Goal: Communication & Community: Participate in discussion

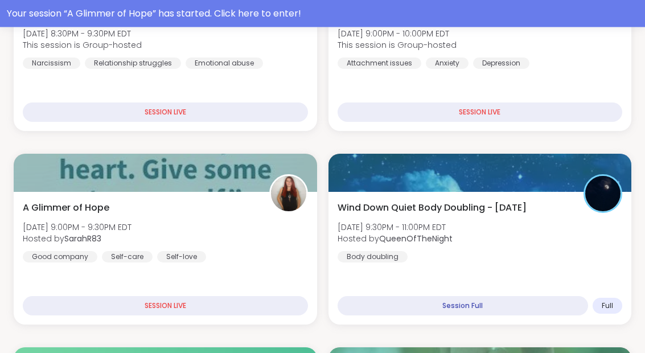
scroll to position [914, 0]
click at [243, 262] on div "A Glimmer of Hope Tue, Sep 09 | 9:00PM - 9:30PM EDT Hosted by SarahR83 Good com…" at bounding box center [165, 258] width 303 height 133
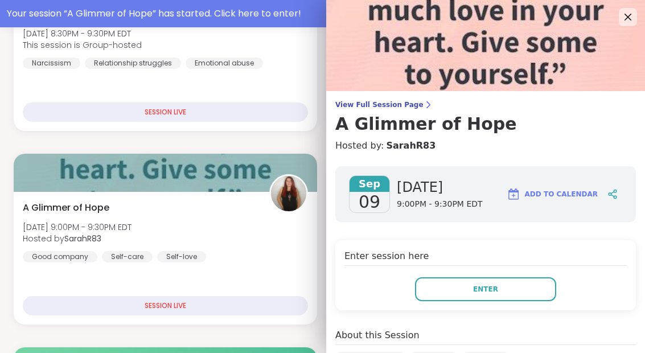
click at [507, 290] on button "Enter" at bounding box center [485, 289] width 141 height 24
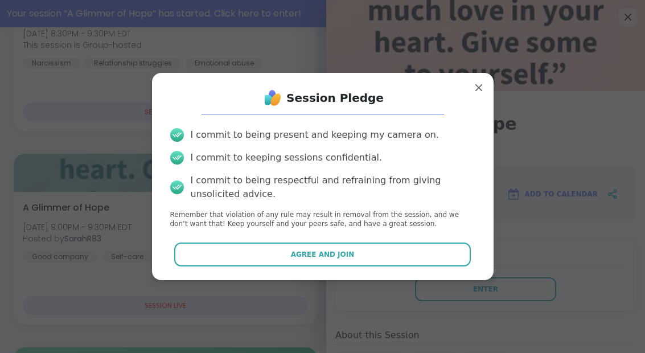
click at [424, 266] on button "Agree and Join" at bounding box center [322, 255] width 297 height 24
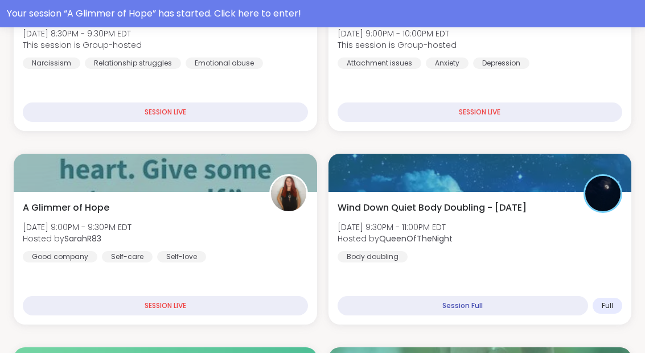
scroll to position [46, 0]
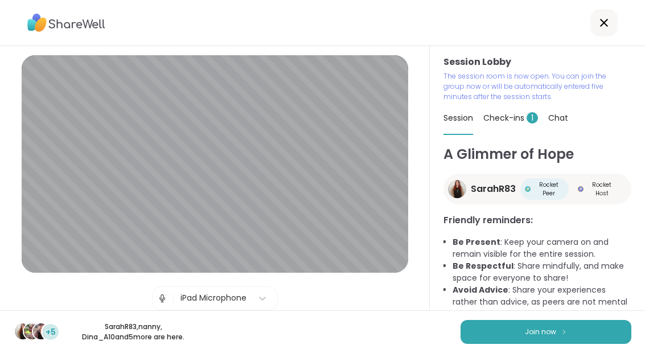
click at [548, 342] on button "Join now" at bounding box center [546, 332] width 171 height 24
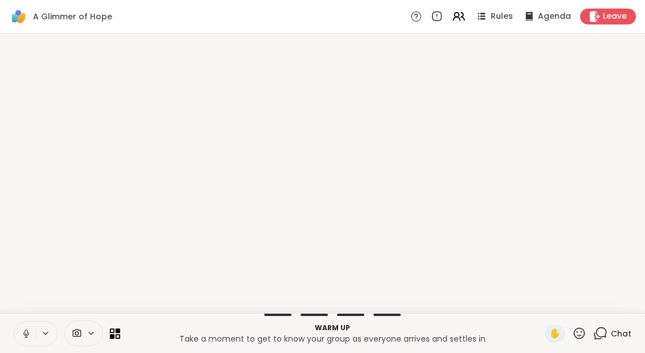
scroll to position [0, 0]
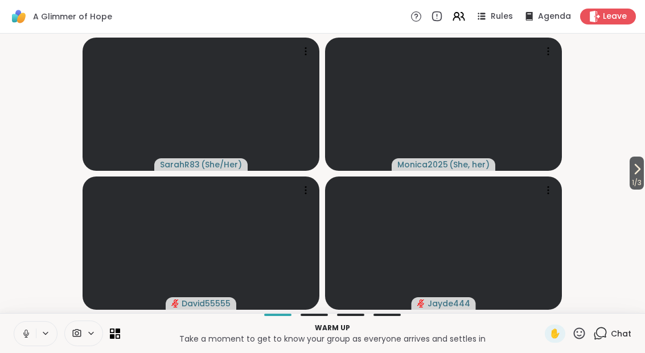
click at [637, 163] on icon at bounding box center [637, 169] width 14 height 14
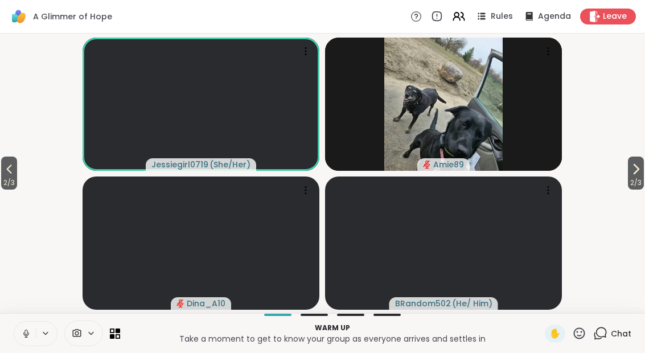
click at [642, 178] on span "2 / 3" at bounding box center [636, 183] width 16 height 14
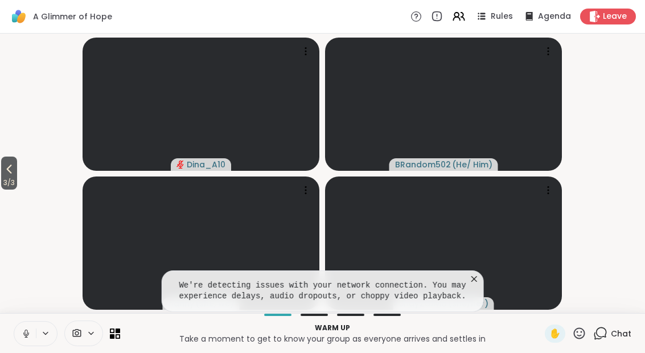
click at [34, 340] on button at bounding box center [25, 334] width 22 height 24
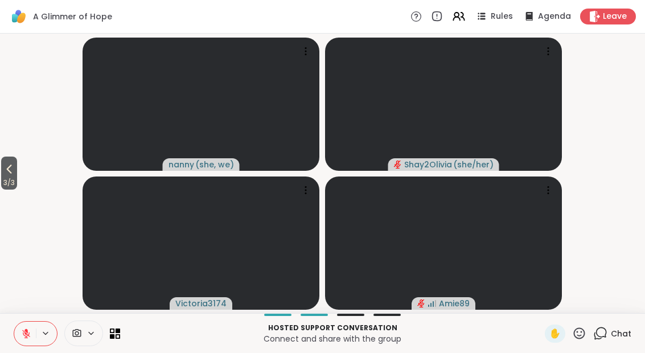
click at [17, 178] on span "3 / 3" at bounding box center [9, 183] width 16 height 14
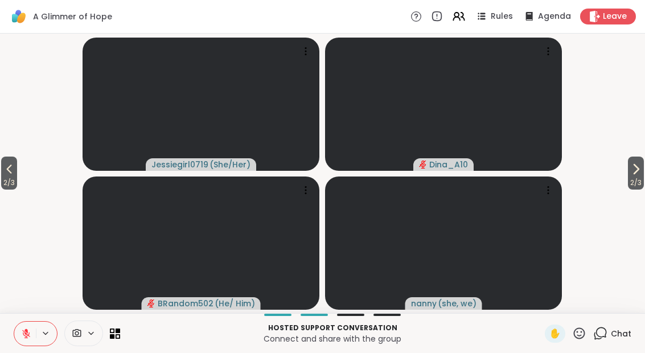
click at [17, 179] on span "2 / 3" at bounding box center [9, 183] width 16 height 14
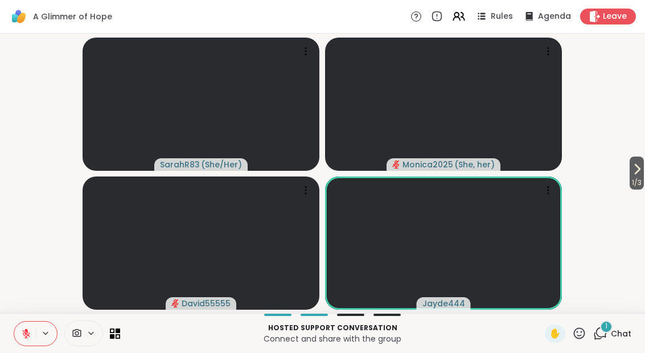
click at [607, 339] on icon at bounding box center [600, 333] width 14 height 14
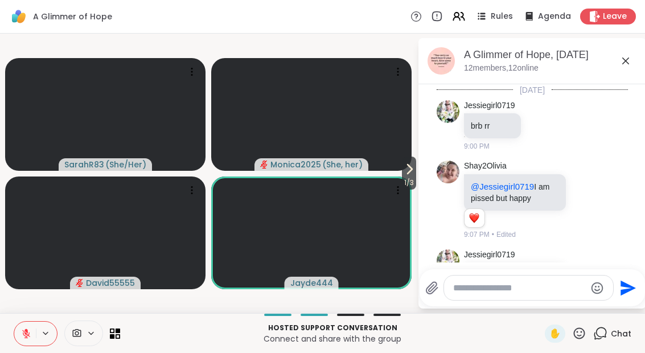
scroll to position [363, 0]
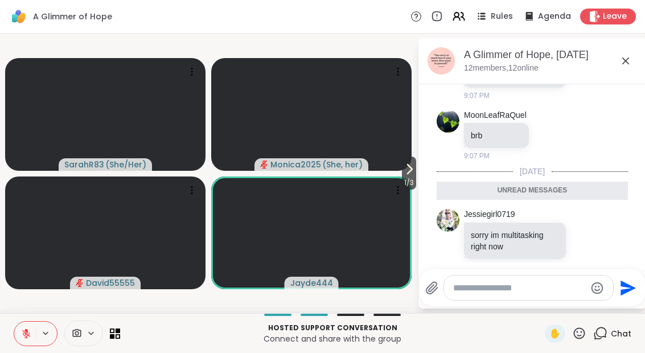
click at [623, 60] on icon at bounding box center [626, 61] width 14 height 14
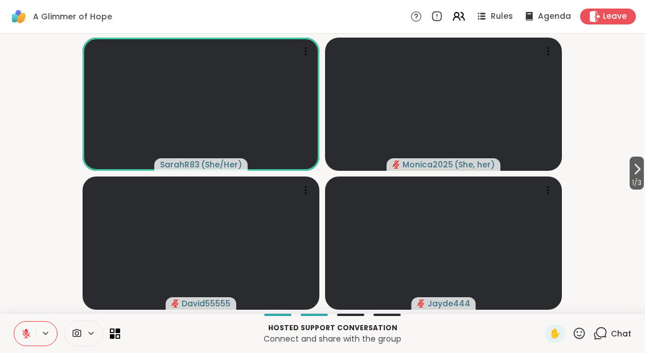
click at [640, 166] on icon at bounding box center [637, 169] width 14 height 14
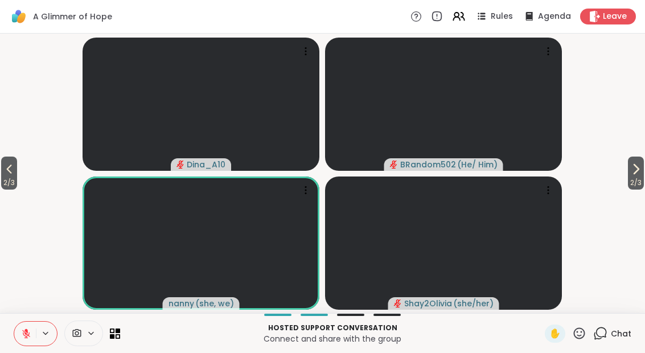
click at [634, 163] on icon at bounding box center [636, 169] width 14 height 14
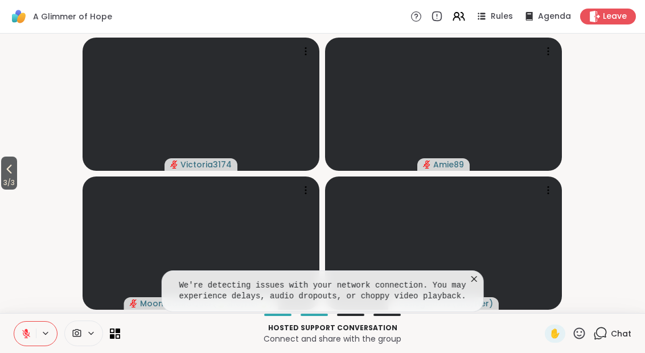
click at [16, 165] on icon at bounding box center [9, 169] width 14 height 14
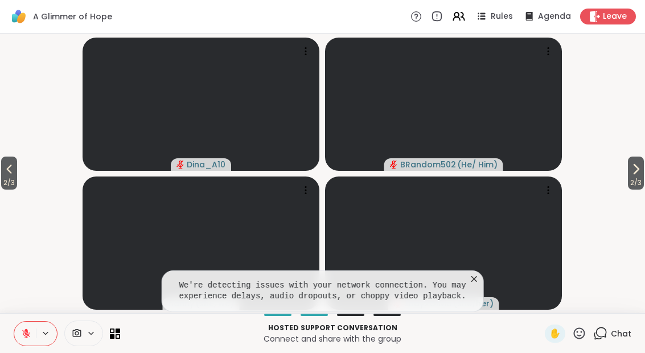
click at [9, 177] on span "2 / 3" at bounding box center [9, 183] width 16 height 14
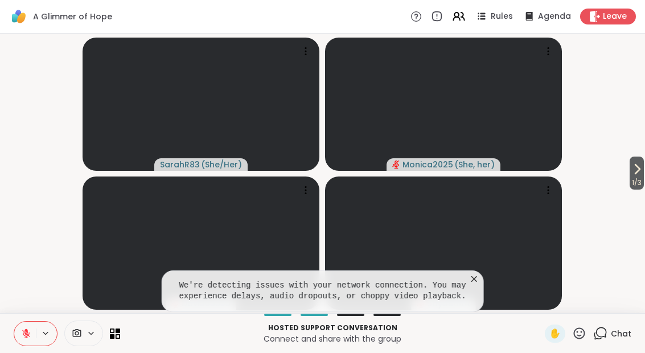
click at [615, 169] on video-player-container "1 / 3 SarahR83 ( She/Her ) Monica2025 ( She, her ) David55555 Jayde444" at bounding box center [322, 173] width 631 height 270
click at [635, 174] on icon at bounding box center [637, 169] width 5 height 9
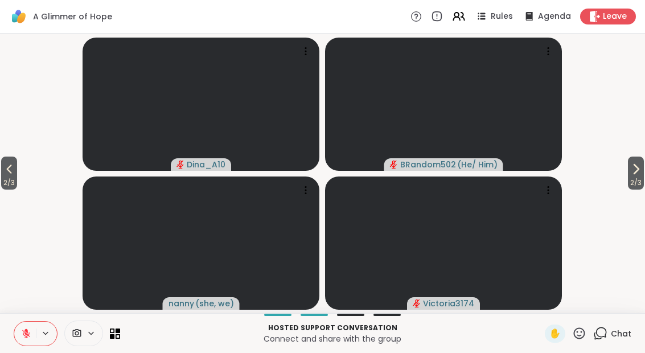
click at [35, 338] on button at bounding box center [25, 334] width 22 height 24
click at [17, 168] on button "2 / 3" at bounding box center [9, 173] width 16 height 33
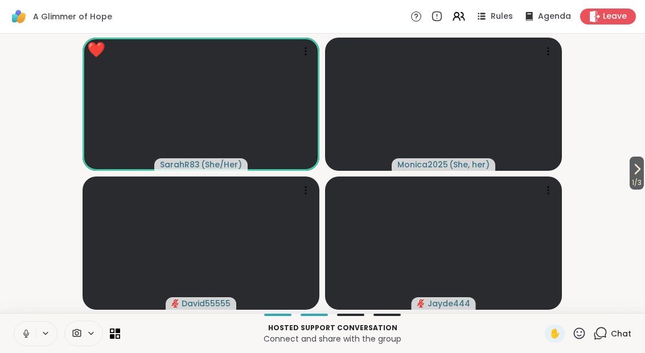
click at [34, 337] on button at bounding box center [25, 334] width 22 height 24
click at [642, 162] on button "1 / 3" at bounding box center [637, 173] width 14 height 33
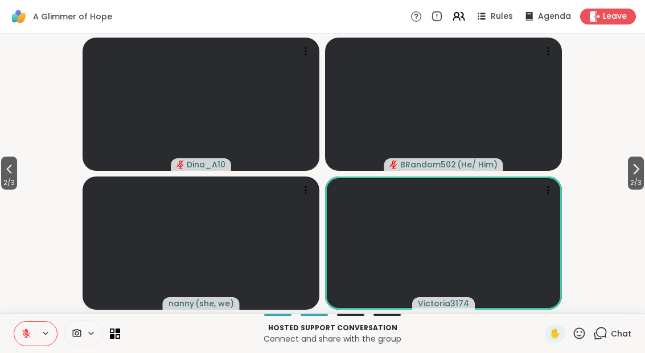
click at [643, 175] on button "2 / 3" at bounding box center [636, 173] width 16 height 33
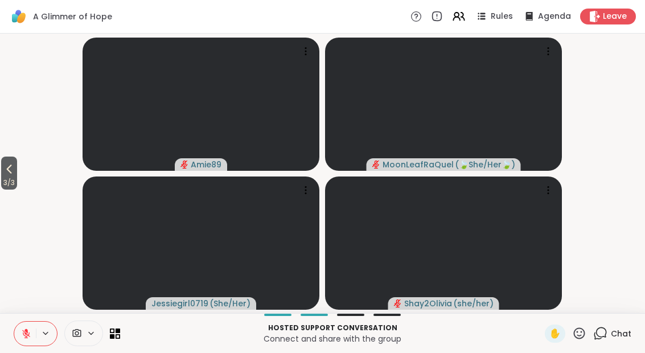
click at [3, 166] on button "3 / 3" at bounding box center [9, 173] width 16 height 33
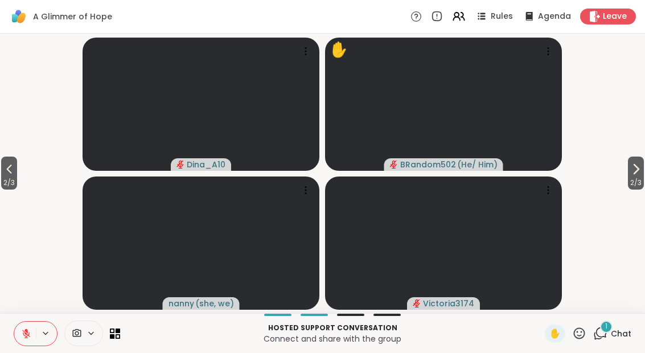
click at [642, 175] on button "2 / 3" at bounding box center [636, 173] width 16 height 33
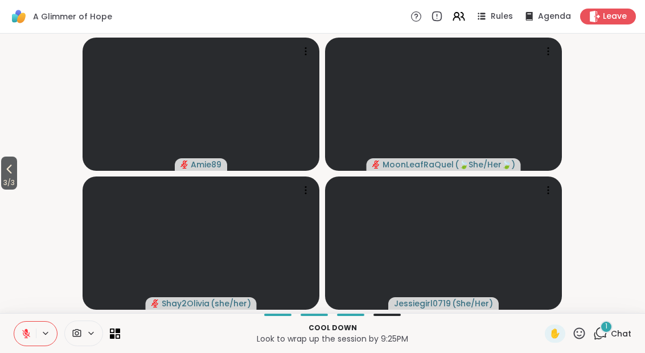
click at [17, 165] on button "3 / 3" at bounding box center [9, 173] width 16 height 33
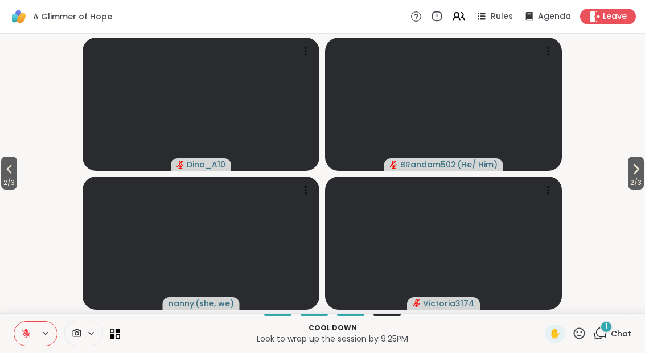
click at [10, 174] on icon at bounding box center [9, 169] width 14 height 14
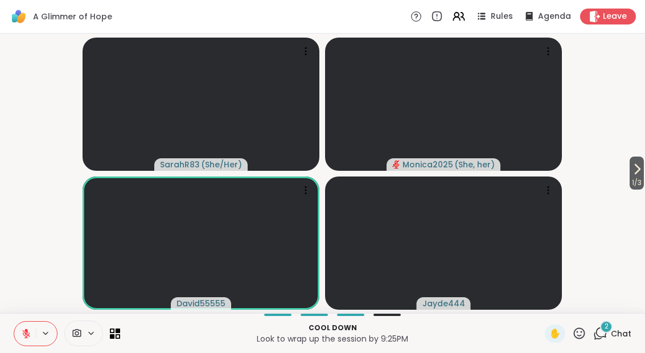
click at [600, 340] on div "2 Chat" at bounding box center [612, 334] width 38 height 18
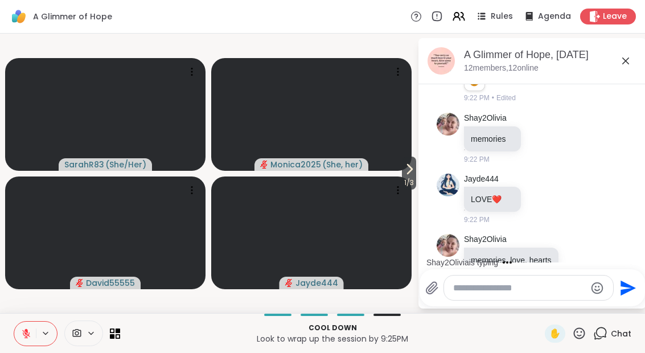
scroll to position [904, 0]
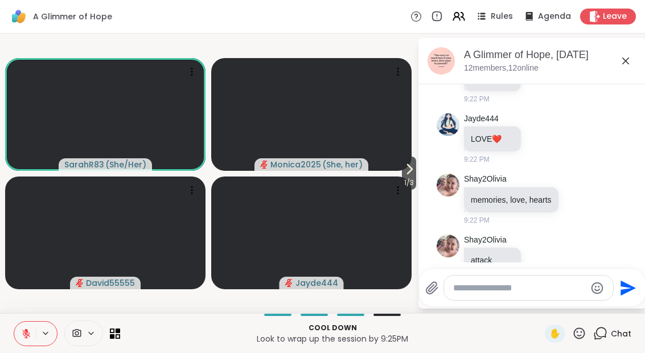
click at [28, 341] on button at bounding box center [25, 334] width 22 height 24
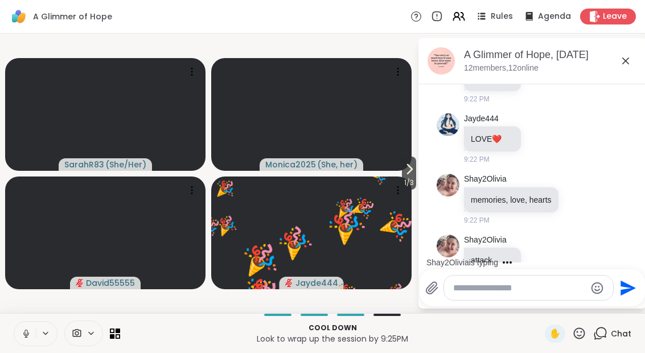
click at [26, 339] on button at bounding box center [25, 334] width 22 height 24
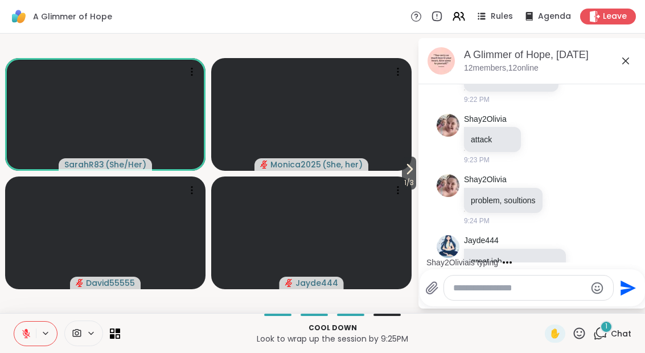
scroll to position [1085, 0]
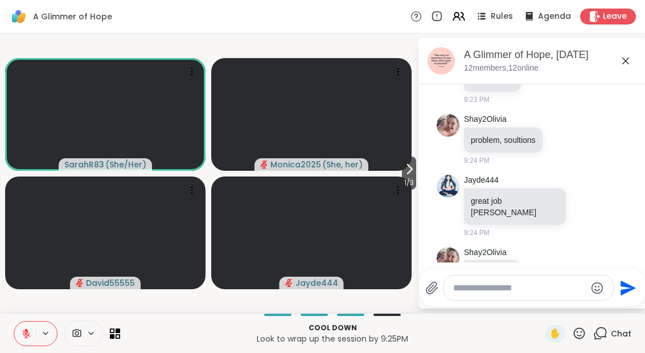
click at [523, 265] on div at bounding box center [528, 272] width 10 height 14
click at [581, 200] on icon at bounding box center [586, 205] width 10 height 11
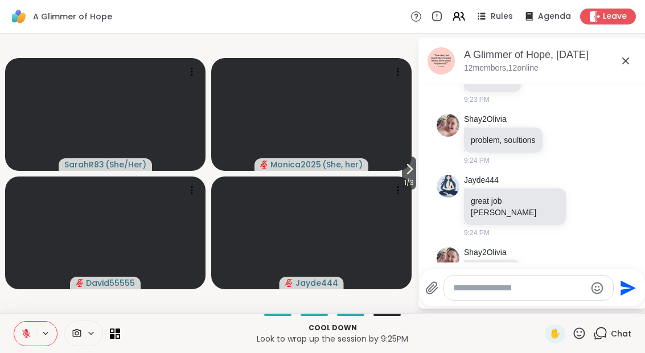
click at [574, 176] on button "Select Reaction: Heart" at bounding box center [585, 187] width 23 height 23
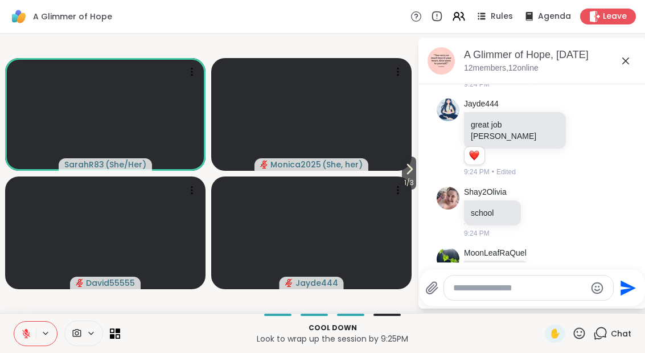
scroll to position [1177, 0]
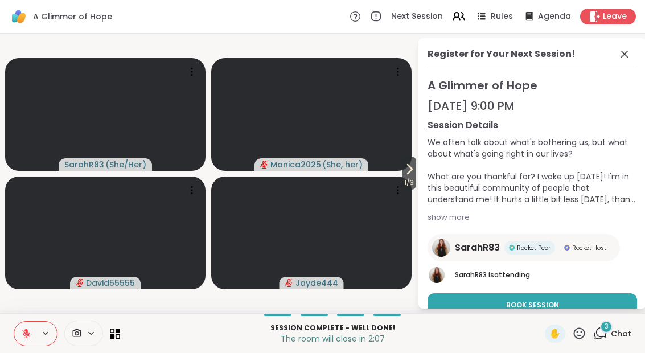
click at [610, 339] on div "3 Chat" at bounding box center [612, 334] width 38 height 18
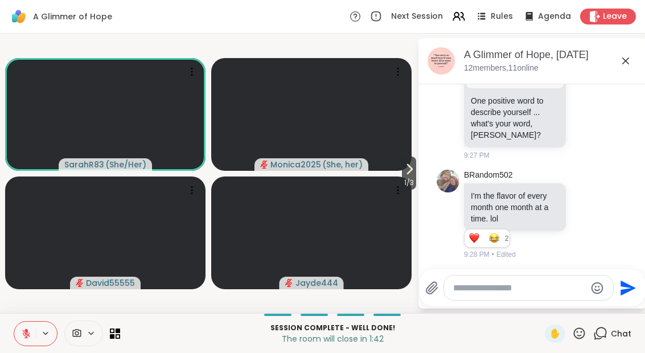
scroll to position [2732, 0]
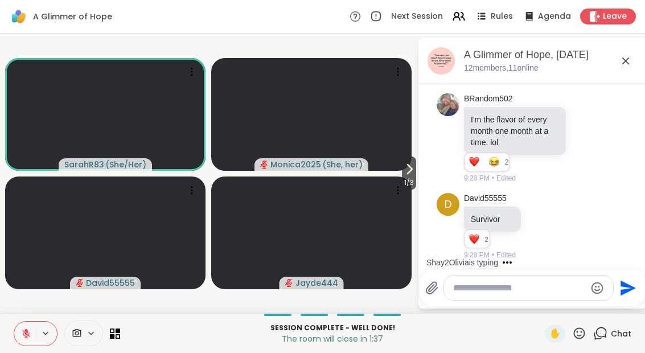
click at [574, 339] on icon at bounding box center [579, 333] width 14 height 14
click at [544, 303] on span "❤️" at bounding box center [545, 304] width 11 height 14
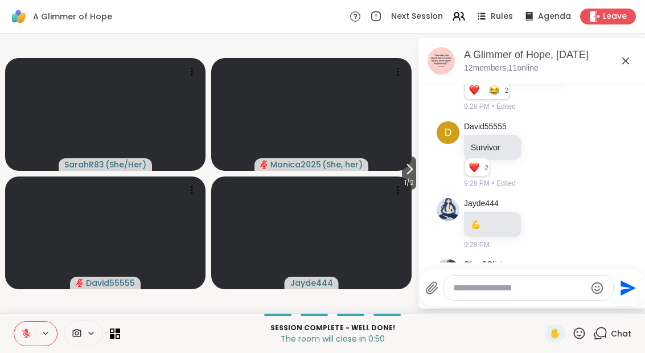
click at [626, 49] on div "A Glimmer of Hope, Sep 09" at bounding box center [550, 55] width 173 height 14
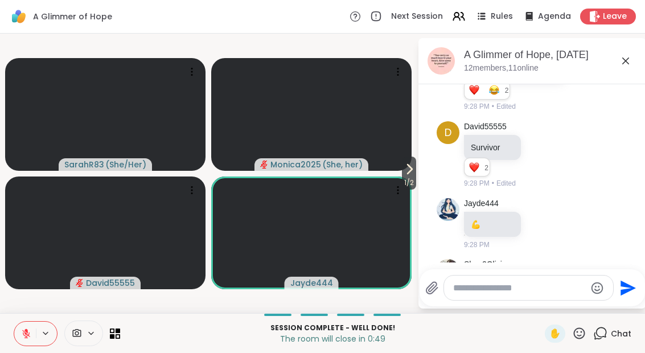
click at [621, 67] on icon at bounding box center [626, 61] width 14 height 14
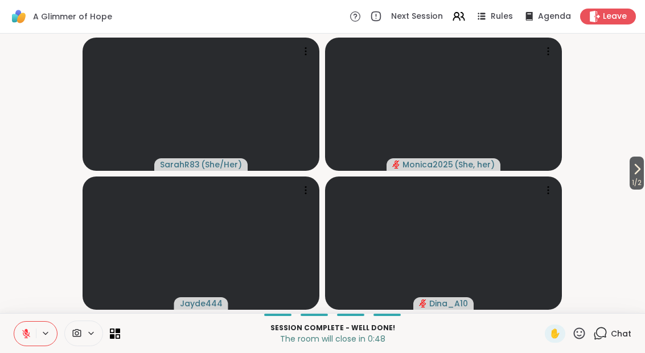
click at [602, 10] on div "Leave" at bounding box center [608, 17] width 56 height 16
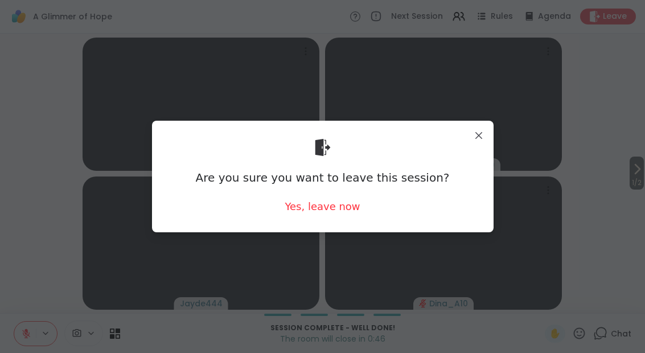
click at [324, 213] on div "Yes, leave now" at bounding box center [322, 206] width 75 height 14
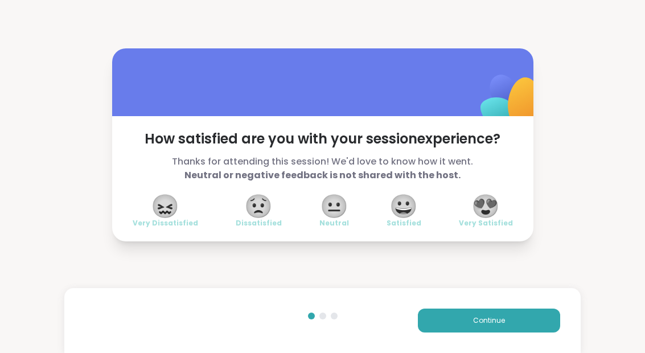
click at [411, 214] on span "😀" at bounding box center [403, 206] width 28 height 20
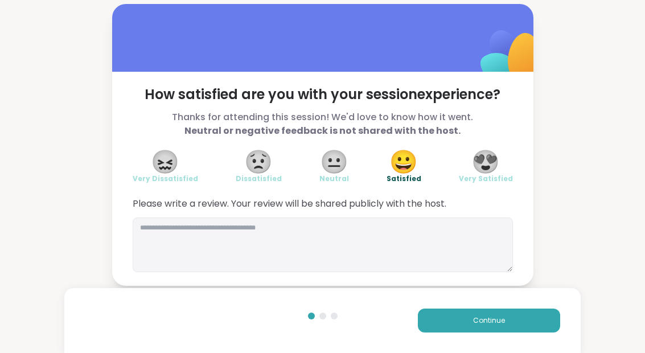
click at [478, 332] on button "Continue" at bounding box center [489, 321] width 142 height 24
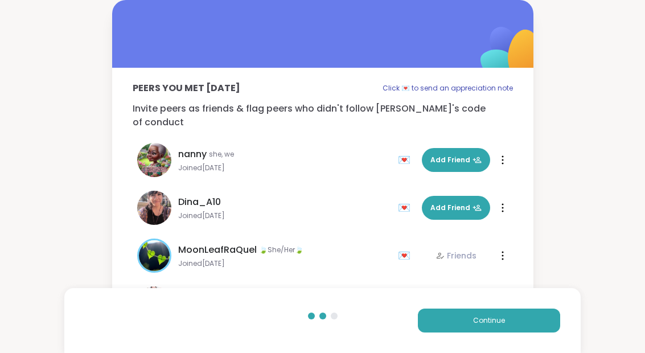
click at [490, 322] on span "Continue" at bounding box center [489, 320] width 32 height 10
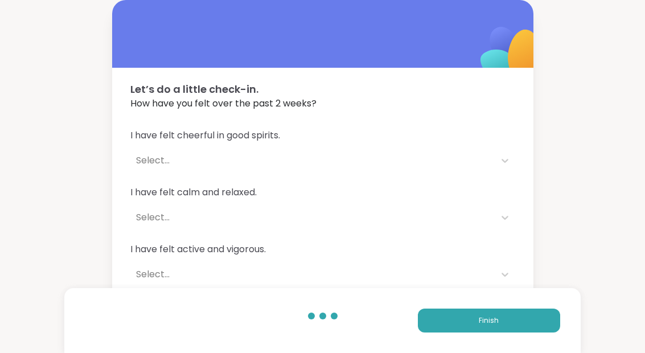
click at [490, 322] on span "Finish" at bounding box center [489, 320] width 20 height 10
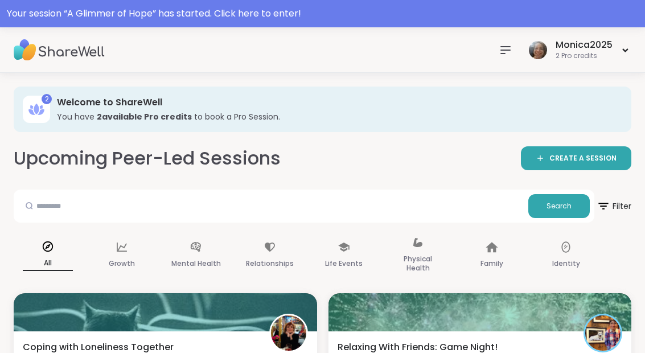
click at [119, 24] on div "Your session “ A Glimmer of Hope ” has started. Click here to enter!" at bounding box center [322, 13] width 645 height 27
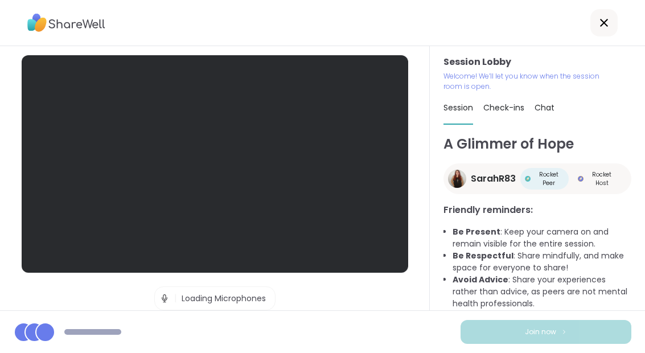
click at [137, 13] on div at bounding box center [322, 23] width 645 height 46
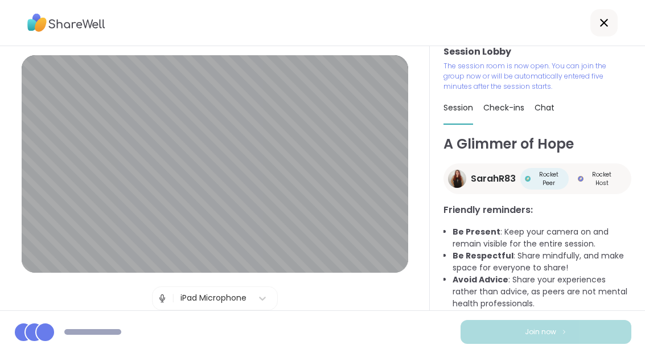
scroll to position [10, 0]
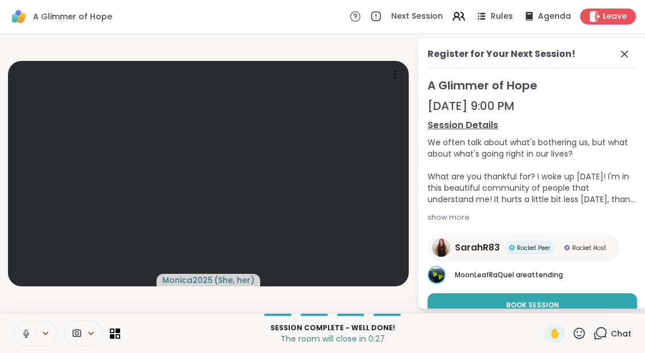
click at [639, 53] on div "Register for Your Next Session! A Glimmer of Hope Sep 16, 9:00 PM Session Detai…" at bounding box center [532, 173] width 228 height 270
click at [618, 60] on icon at bounding box center [625, 54] width 14 height 14
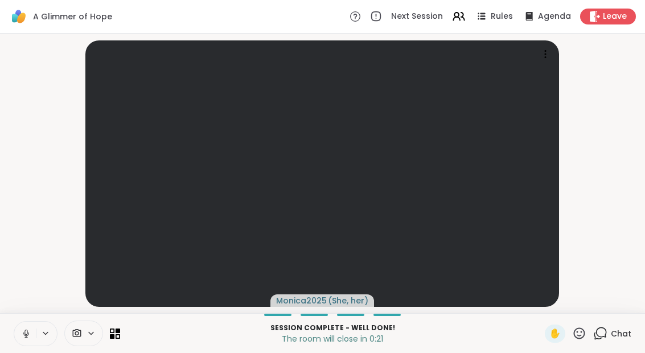
click at [610, 14] on span "Leave" at bounding box center [615, 16] width 24 height 11
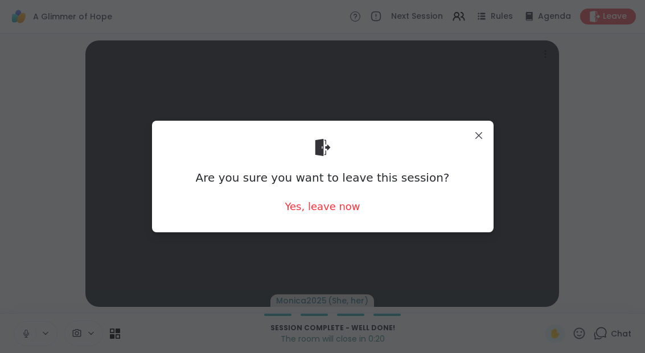
click at [325, 207] on div "Yes, leave now" at bounding box center [322, 206] width 75 height 14
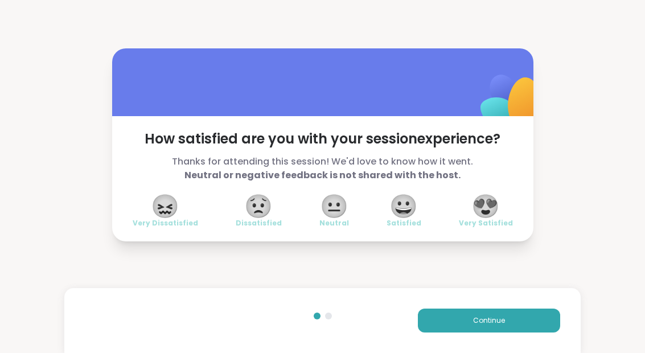
click at [396, 216] on span "😀" at bounding box center [403, 206] width 28 height 20
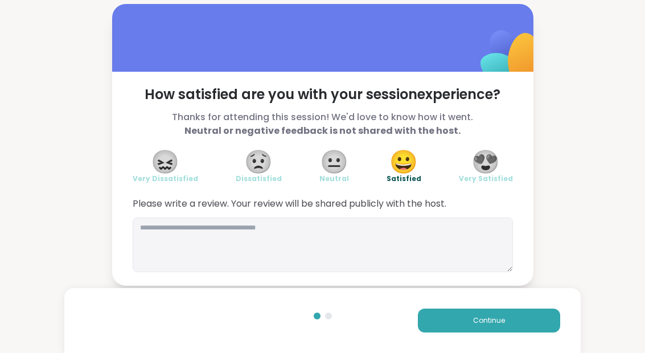
click at [438, 331] on button "Continue" at bounding box center [489, 321] width 142 height 24
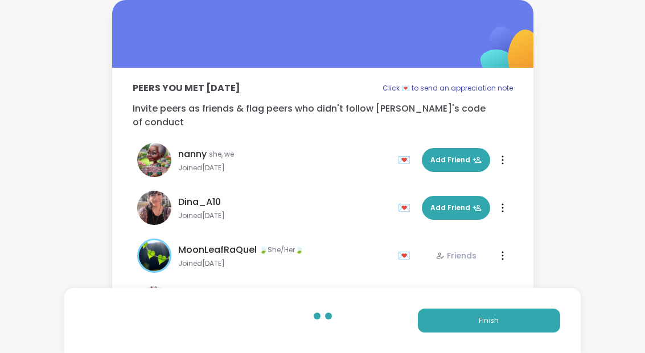
click at [445, 338] on div "Finish" at bounding box center [322, 320] width 516 height 65
click at [483, 326] on button "Finish" at bounding box center [489, 321] width 142 height 24
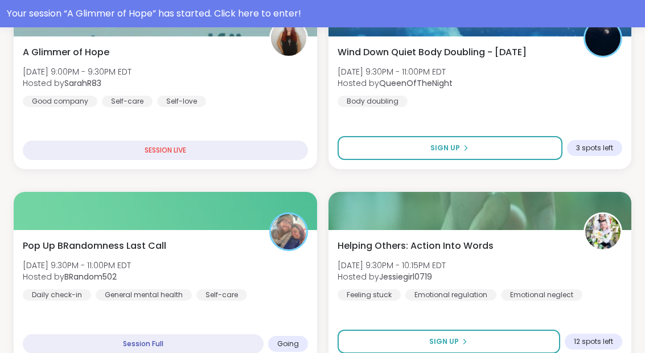
scroll to position [683, 0]
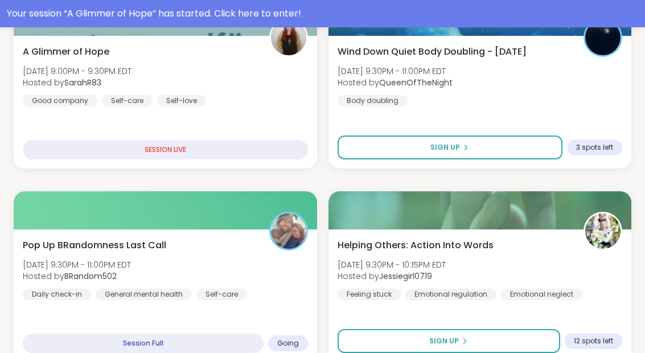
click at [202, 269] on div "Pop Up BRandomness Last Call Tue, Sep 09 | 9:30PM - 11:00PM EDT Hosted by BRand…" at bounding box center [165, 269] width 285 height 61
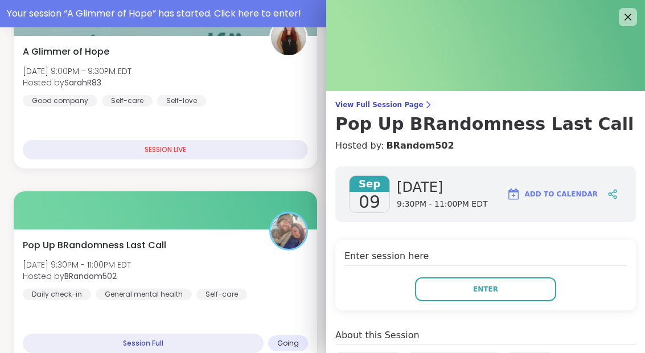
click at [428, 299] on button "Enter" at bounding box center [485, 289] width 141 height 24
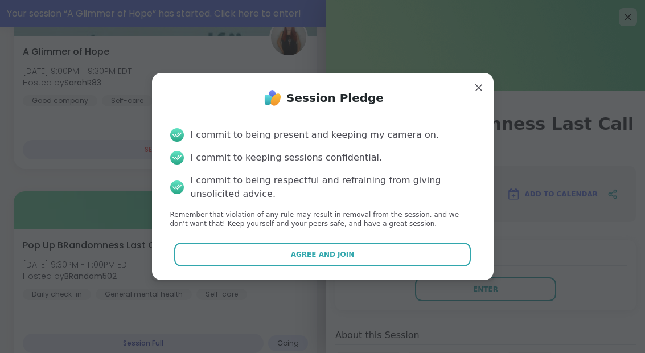
click at [307, 266] on button "Agree and Join" at bounding box center [322, 255] width 297 height 24
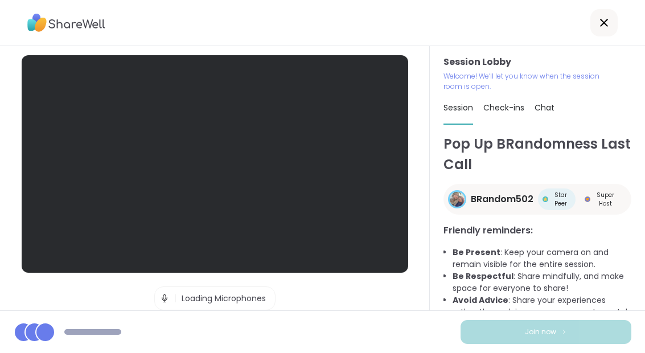
scroll to position [46, 0]
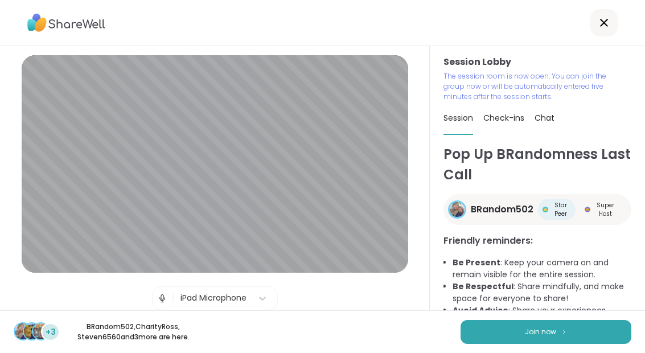
click at [546, 343] on button "Join now" at bounding box center [546, 332] width 171 height 24
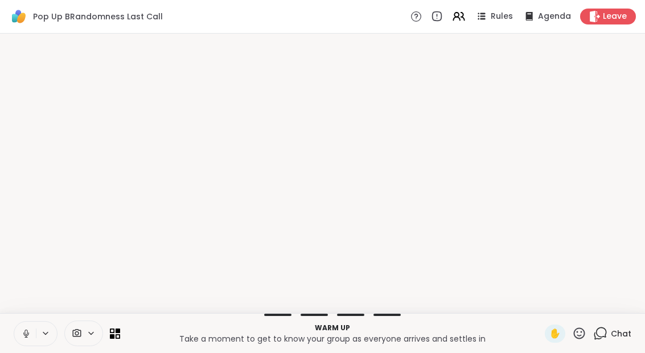
scroll to position [0, 0]
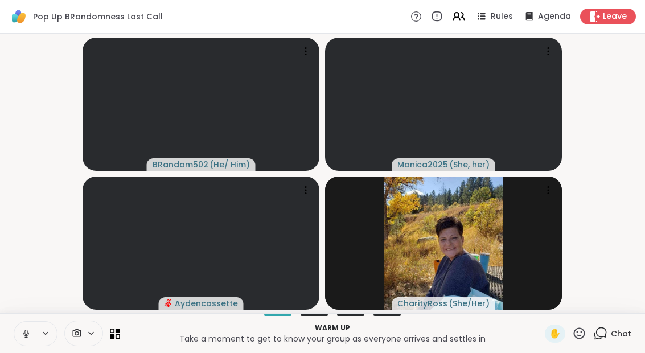
click at [33, 338] on button at bounding box center [25, 334] width 22 height 24
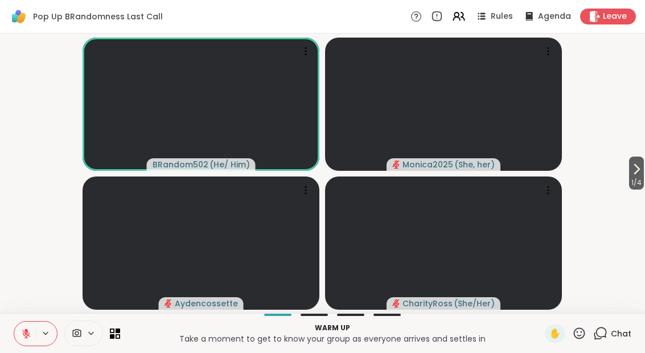
click at [642, 158] on button "1 / 4" at bounding box center [636, 173] width 15 height 33
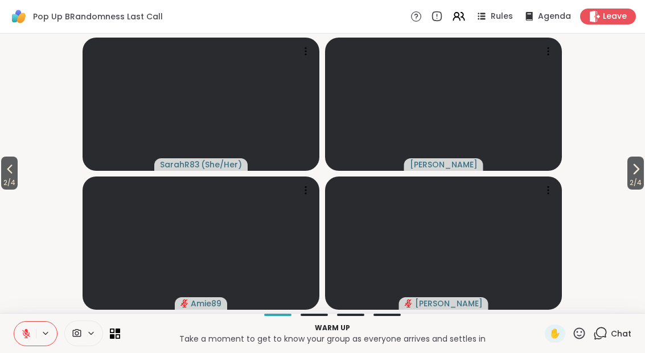
click at [640, 155] on div "2 / 4 2 / 4 SarahR83 ( She/Her ) Lorena Amie89 Donald" at bounding box center [322, 174] width 645 height 280
click at [636, 170] on icon at bounding box center [636, 169] width 5 height 9
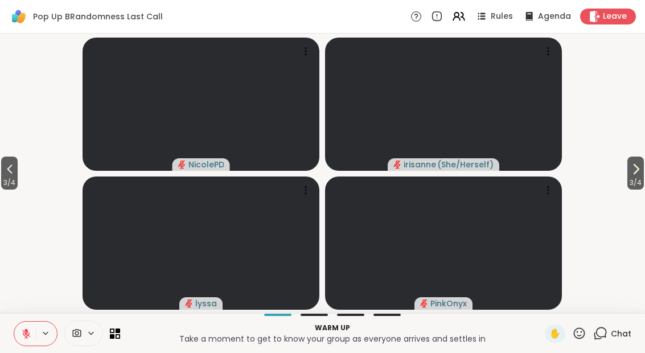
click at [642, 165] on button "3 / 4" at bounding box center [635, 173] width 17 height 33
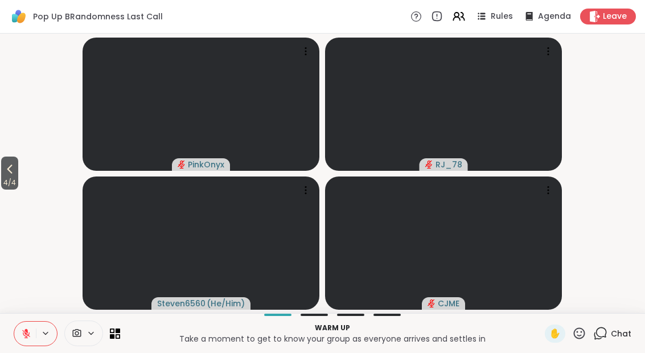
click at [18, 169] on button "4 / 4" at bounding box center [9, 173] width 17 height 33
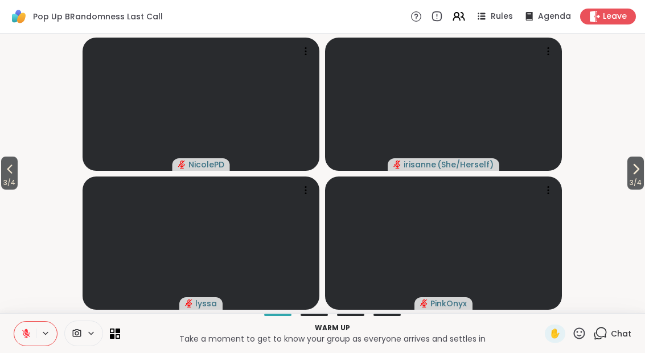
click at [110, 336] on icon at bounding box center [112, 336] width 5 height 5
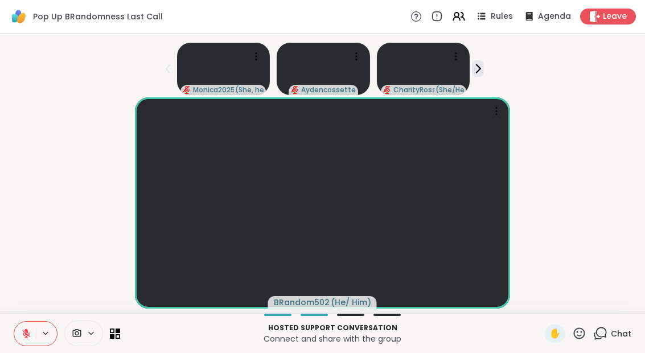
click at [24, 339] on button at bounding box center [25, 334] width 22 height 24
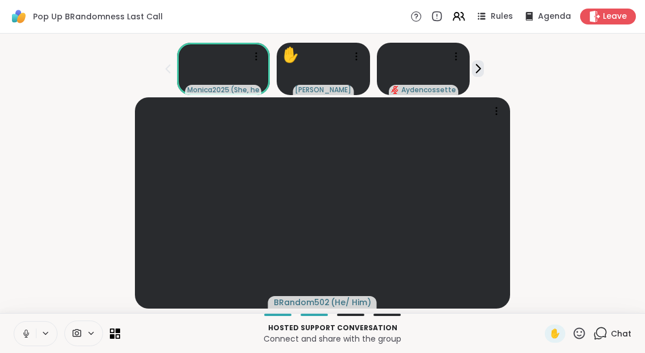
click at [27, 340] on button at bounding box center [25, 334] width 22 height 24
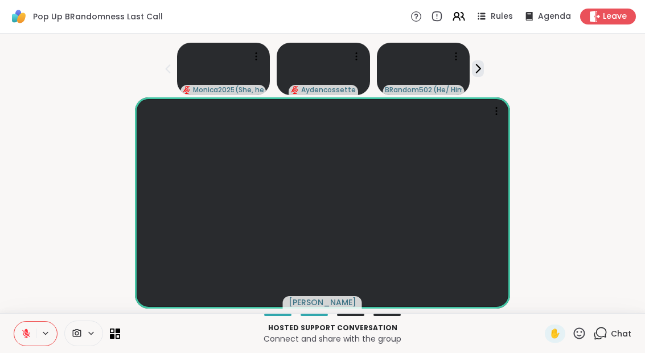
click at [615, 17] on span "Leave" at bounding box center [615, 16] width 24 height 11
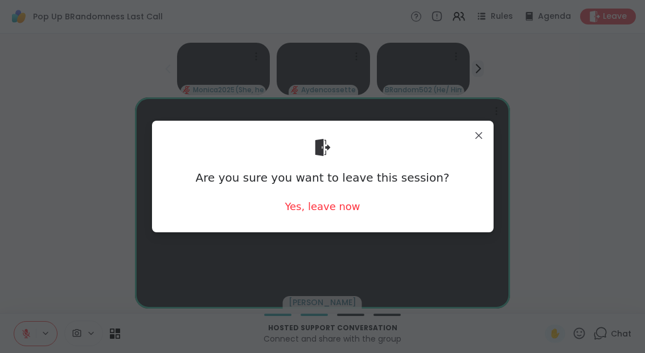
click at [347, 208] on div "Yes, leave now" at bounding box center [322, 206] width 75 height 14
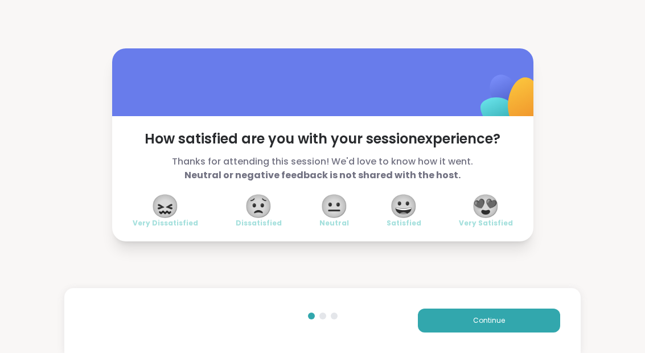
click at [507, 325] on button "Continue" at bounding box center [489, 321] width 142 height 24
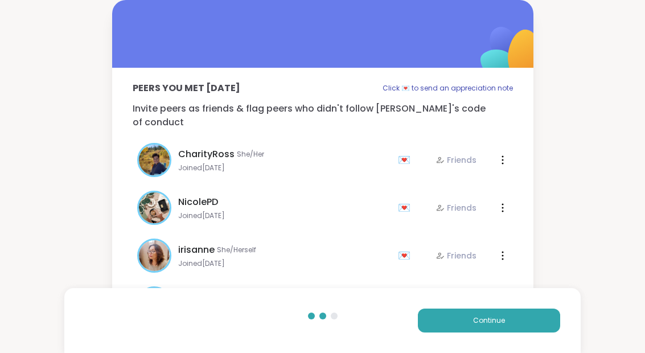
click at [507, 325] on button "Continue" at bounding box center [489, 321] width 142 height 24
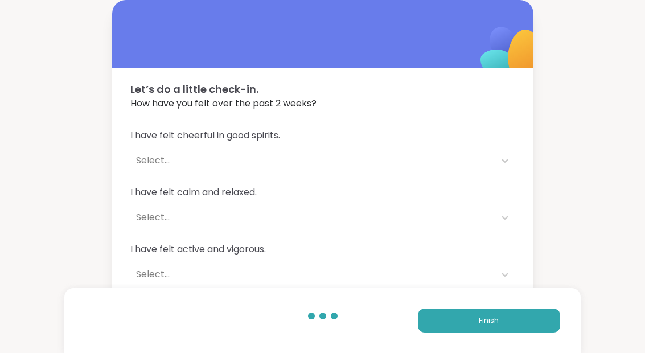
click at [503, 323] on button "Finish" at bounding box center [489, 321] width 142 height 24
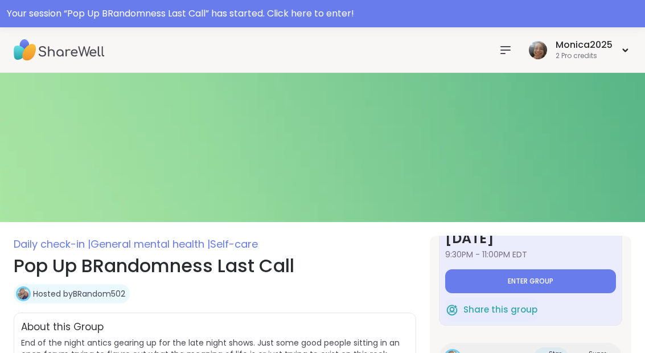
scroll to position [50, 0]
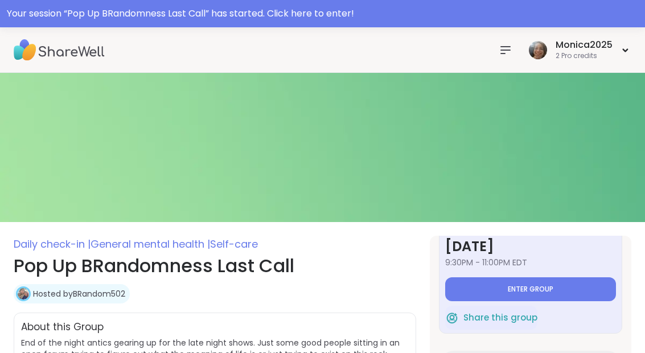
click at [573, 292] on button "Enter group" at bounding box center [530, 289] width 171 height 24
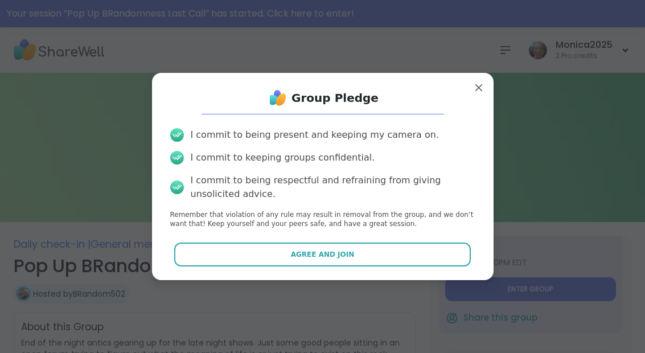
click at [416, 262] on button "Agree and Join" at bounding box center [322, 255] width 297 height 24
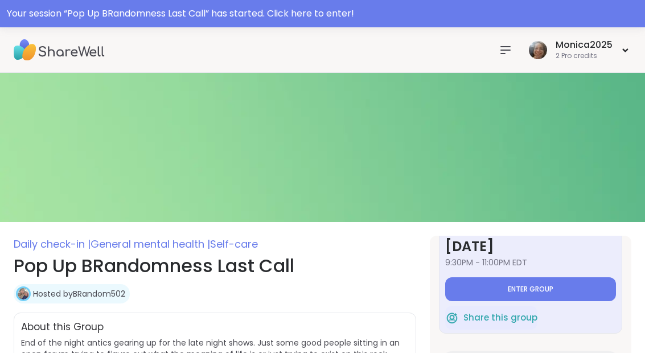
type textarea "*"
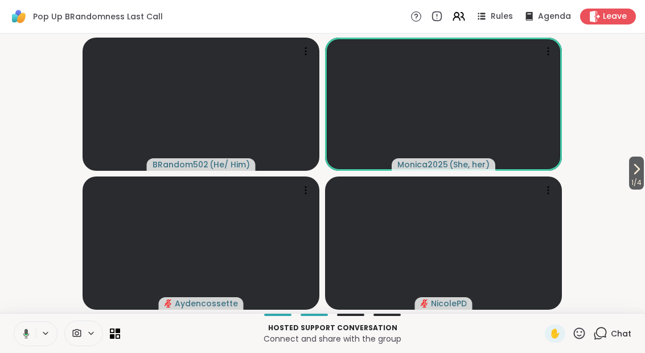
click at [32, 336] on button at bounding box center [24, 334] width 23 height 24
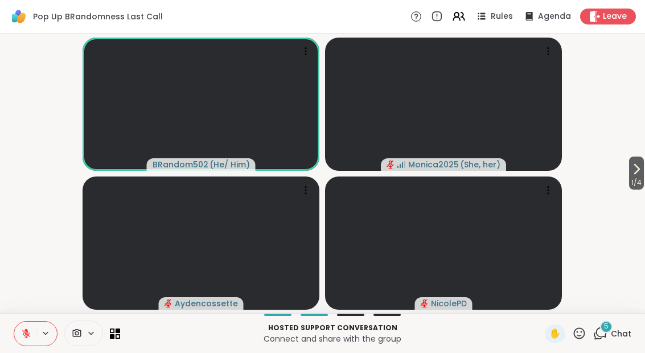
click at [606, 337] on icon at bounding box center [601, 332] width 11 height 10
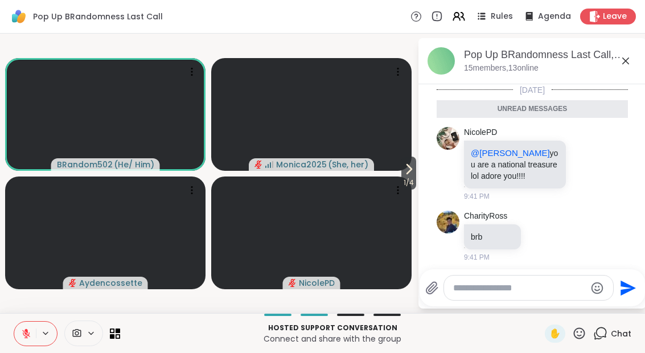
click at [619, 69] on div "Pop Up BRandomness Last Call, [DATE] members, 13 online" at bounding box center [550, 61] width 173 height 26
click at [621, 74] on div "Pop Up BRandomness Last Call, [DATE] members, 13 online" at bounding box center [532, 61] width 228 height 46
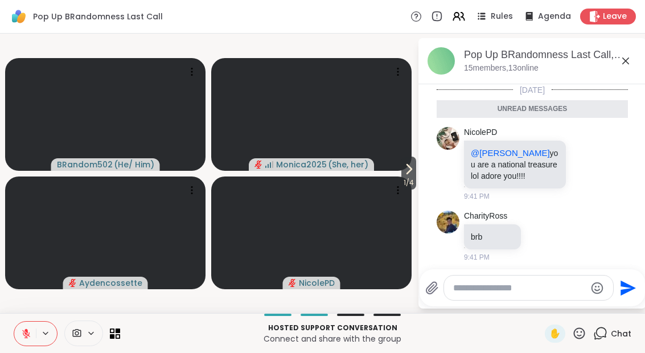
click at [585, 170] on div at bounding box center [586, 164] width 10 height 14
click at [503, 149] on button "Select Reaction: Heart" at bounding box center [495, 145] width 23 height 23
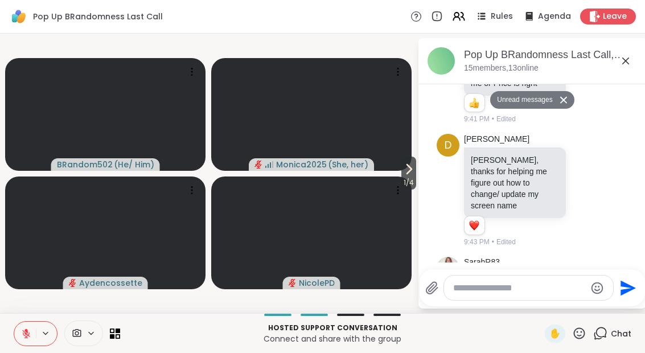
scroll to position [278, 0]
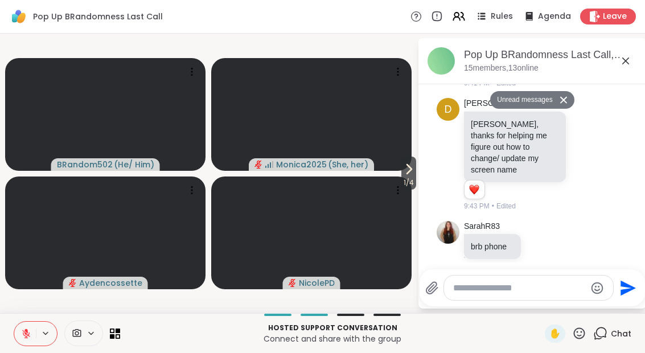
click at [619, 67] on icon at bounding box center [626, 61] width 14 height 14
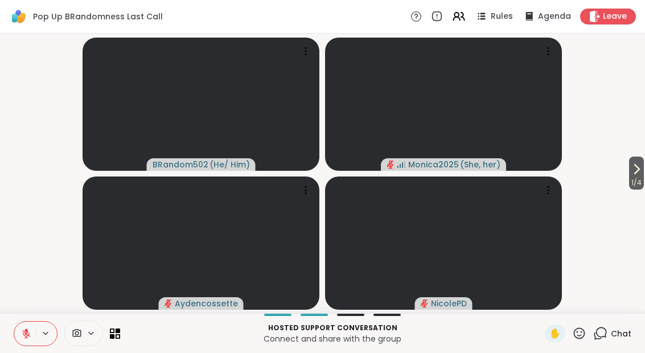
click at [606, 329] on icon at bounding box center [600, 333] width 14 height 14
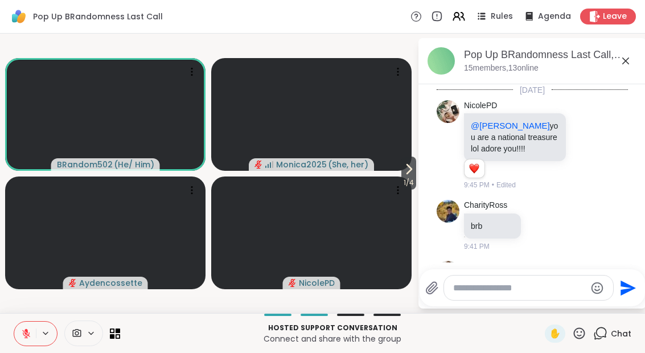
scroll to position [251, 0]
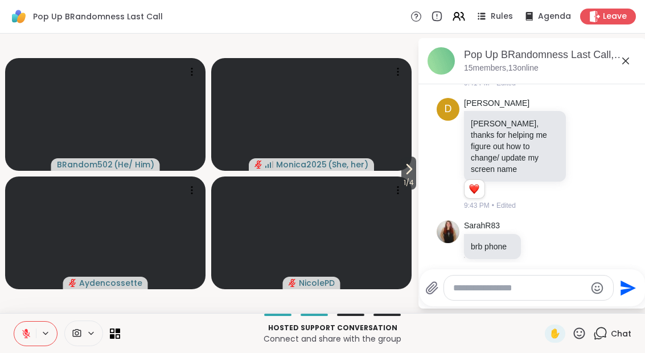
click at [405, 189] on span "1 / 4" at bounding box center [408, 183] width 15 height 14
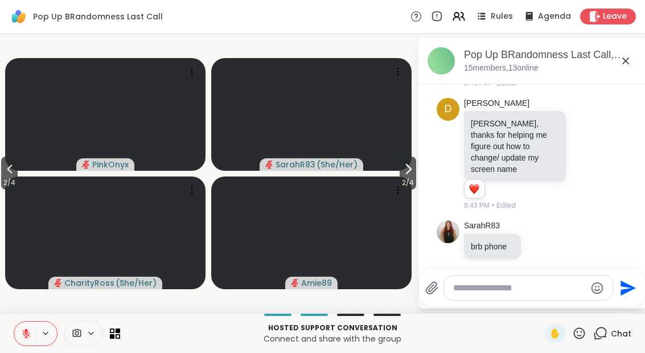
click at [5, 182] on span "2 / 4" at bounding box center [9, 183] width 17 height 14
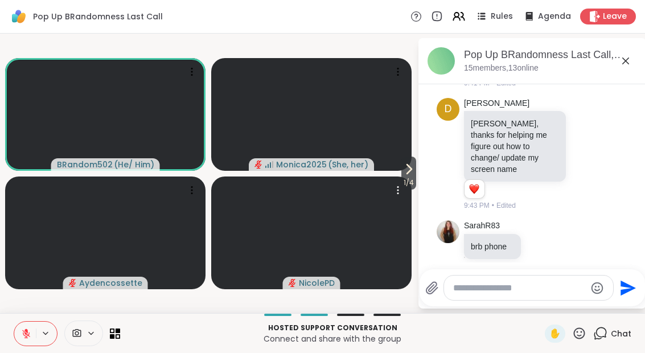
click at [397, 177] on video at bounding box center [311, 232] width 200 height 113
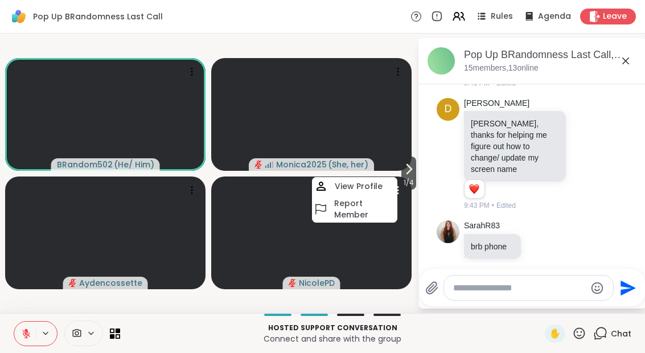
click at [409, 179] on span "1 / 4" at bounding box center [408, 183] width 15 height 14
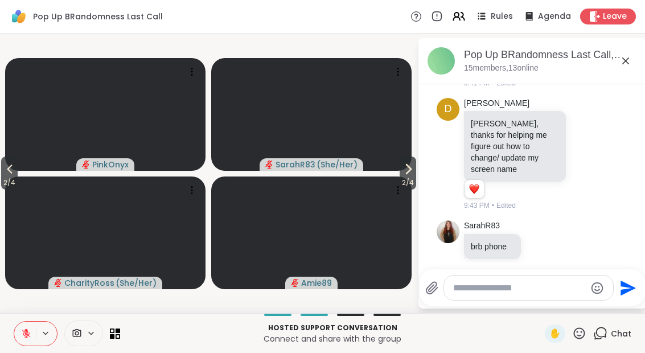
click at [413, 175] on icon at bounding box center [408, 169] width 14 height 14
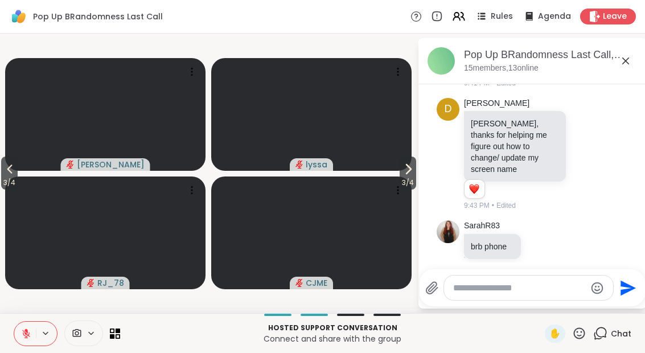
click at [404, 182] on span "3 / 4" at bounding box center [408, 183] width 17 height 14
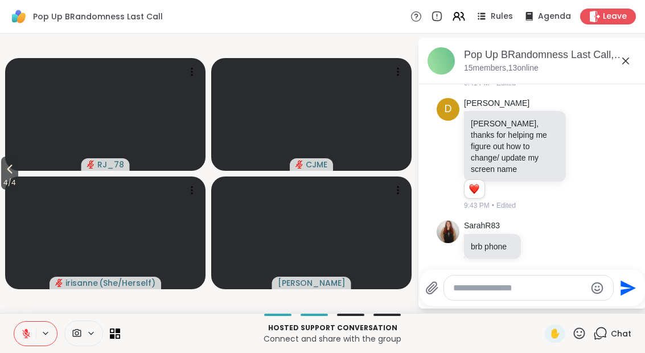
click at [6, 173] on icon at bounding box center [10, 169] width 14 height 14
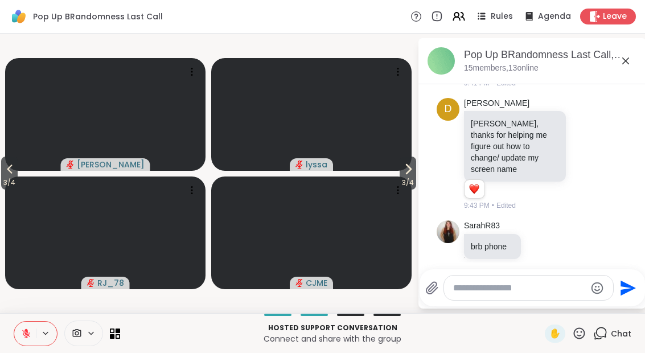
click at [5, 173] on icon at bounding box center [10, 169] width 14 height 14
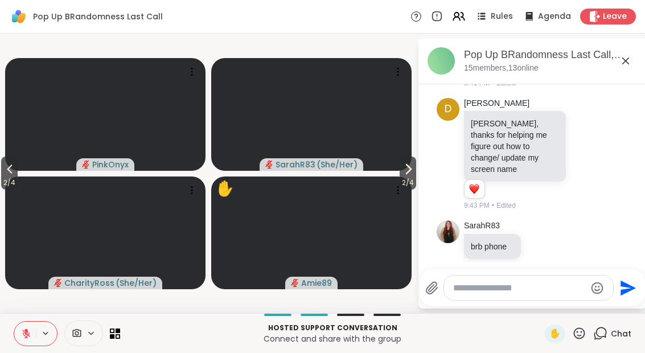
click at [5, 168] on icon at bounding box center [10, 169] width 14 height 14
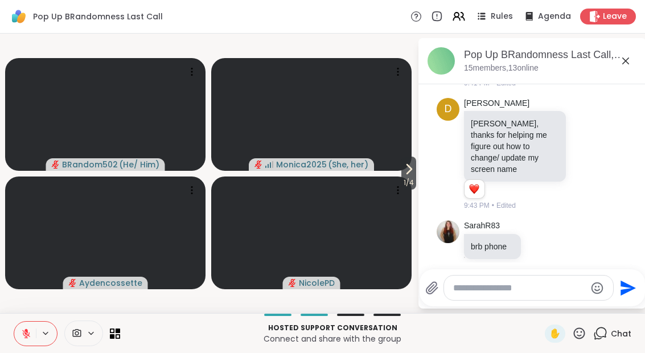
click at [113, 338] on icon at bounding box center [112, 336] width 5 height 5
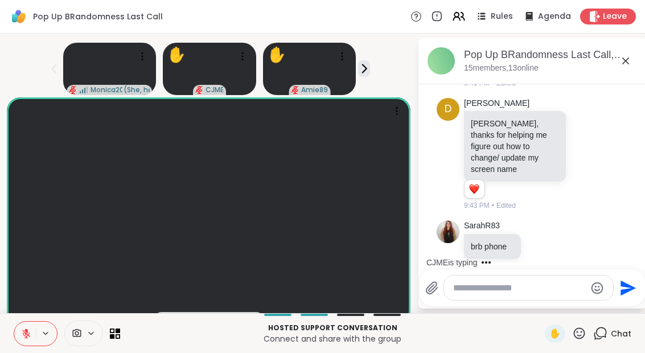
click at [621, 22] on span "Leave" at bounding box center [615, 16] width 24 height 11
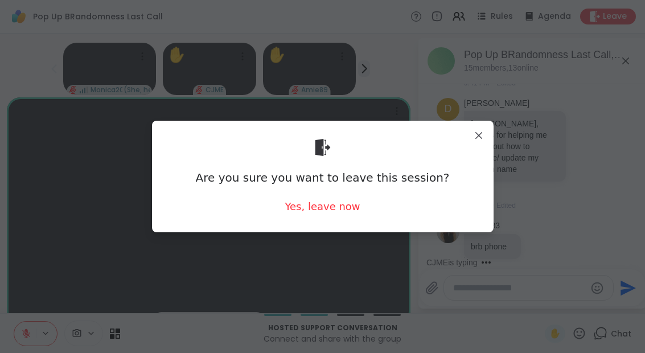
click at [338, 209] on div "Yes, leave now" at bounding box center [322, 206] width 75 height 14
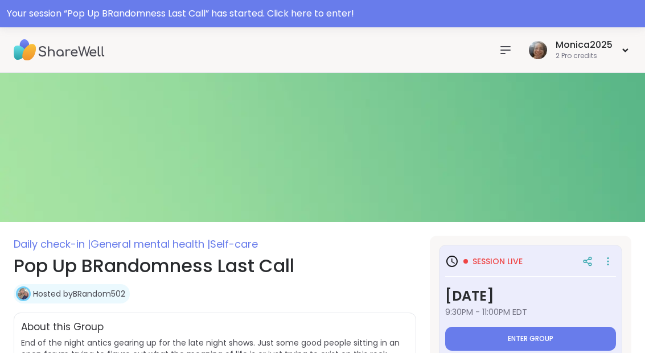
click at [600, 330] on button "Enter group" at bounding box center [530, 339] width 171 height 24
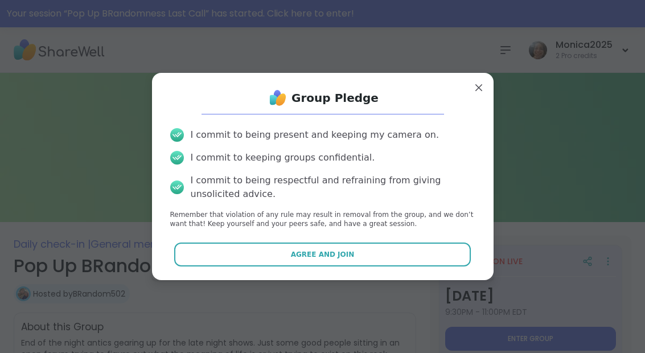
click at [434, 243] on button "Agree and Join" at bounding box center [322, 255] width 297 height 24
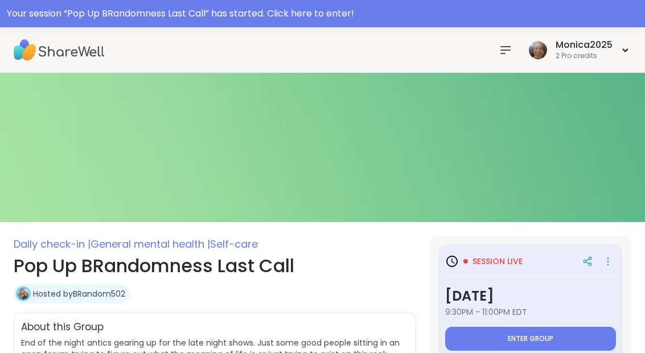
type textarea "*"
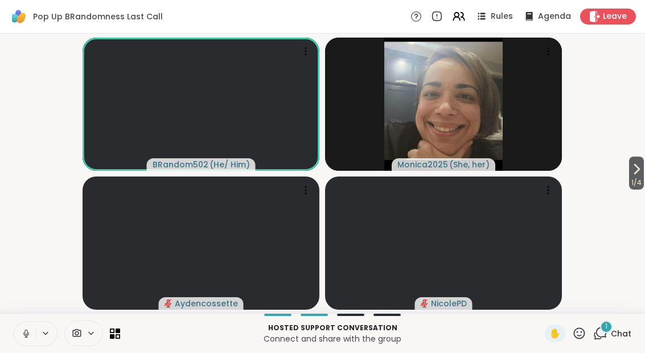
click at [28, 334] on icon at bounding box center [26, 334] width 10 height 10
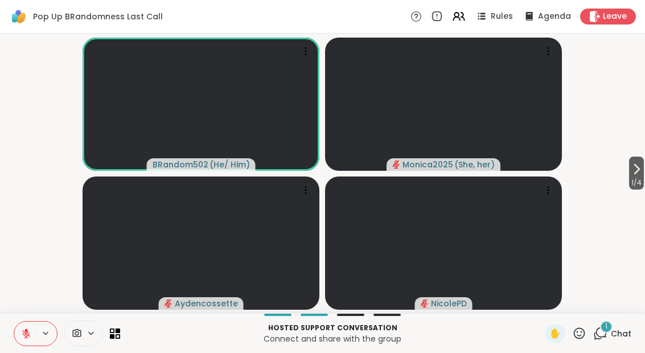
click at [613, 331] on span "Chat" at bounding box center [621, 333] width 20 height 11
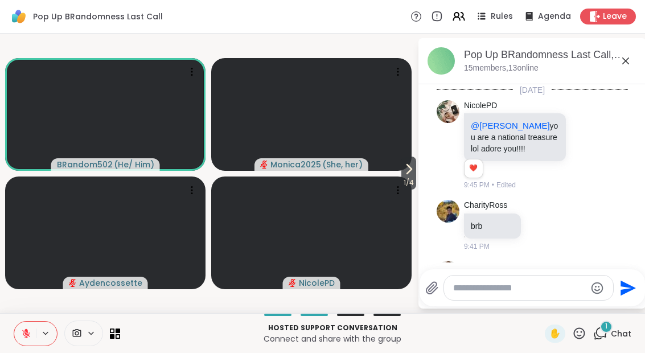
scroll to position [361, 0]
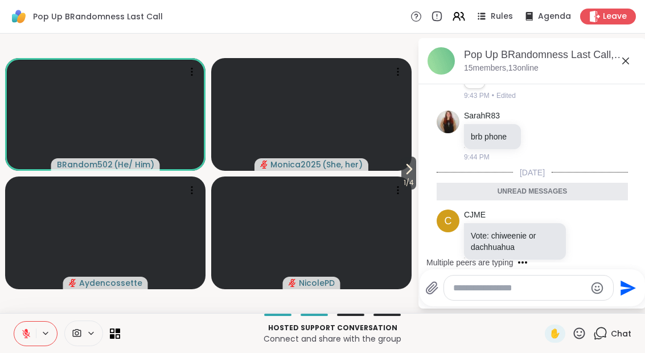
click at [632, 55] on icon at bounding box center [626, 61] width 14 height 14
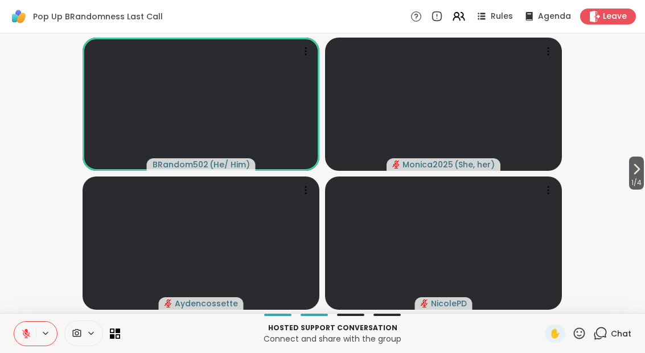
click at [614, 333] on span "Chat" at bounding box center [621, 333] width 20 height 11
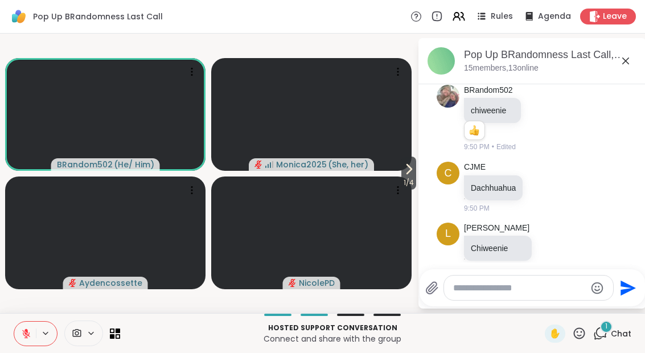
scroll to position [652, 0]
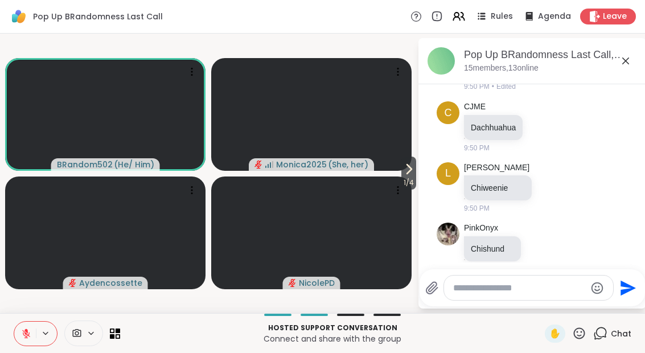
click at [618, 70] on div "Pop Up BRandomness Last Call, [DATE] members, 13 online" at bounding box center [550, 61] width 173 height 26
click at [626, 64] on icon at bounding box center [626, 61] width 14 height 14
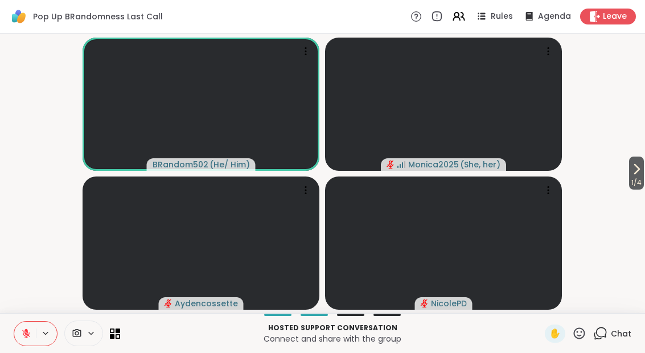
click at [615, 338] on span "Chat" at bounding box center [621, 333] width 20 height 11
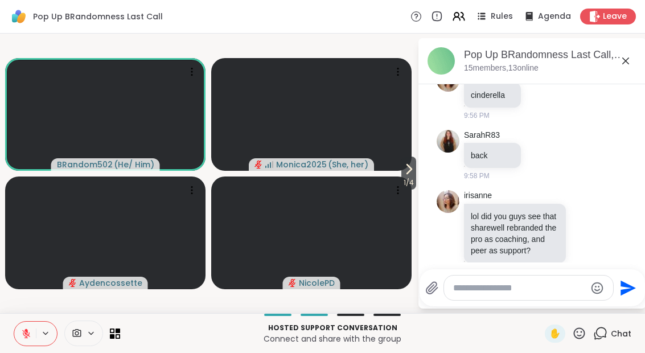
scroll to position [998, 0]
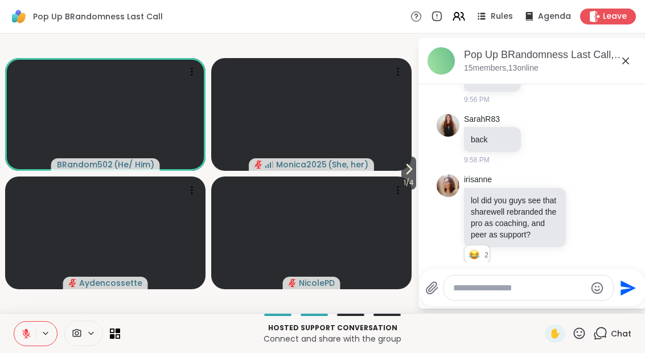
click at [119, 334] on icon at bounding box center [115, 334] width 10 height 10
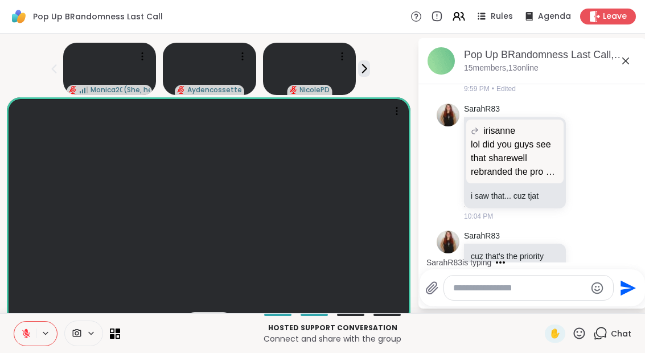
scroll to position [1307, 0]
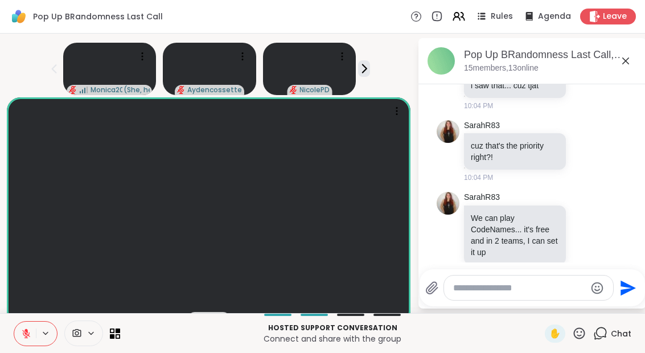
click at [21, 332] on icon at bounding box center [26, 334] width 10 height 10
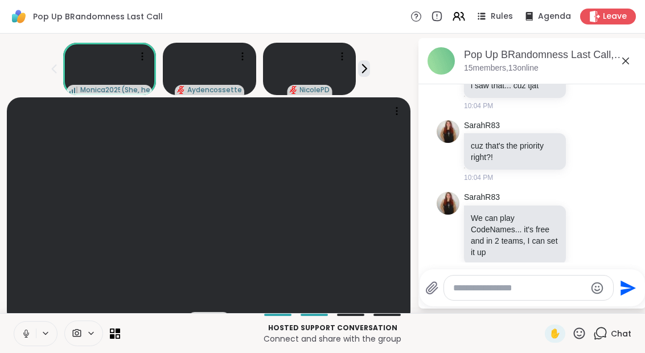
click at [28, 312] on video at bounding box center [209, 210] width 404 height 227
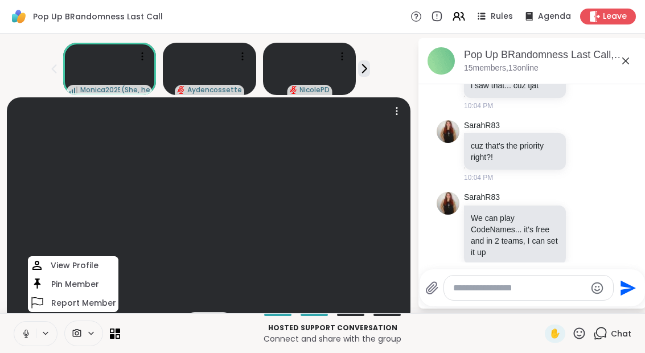
click at [29, 341] on button at bounding box center [25, 334] width 22 height 24
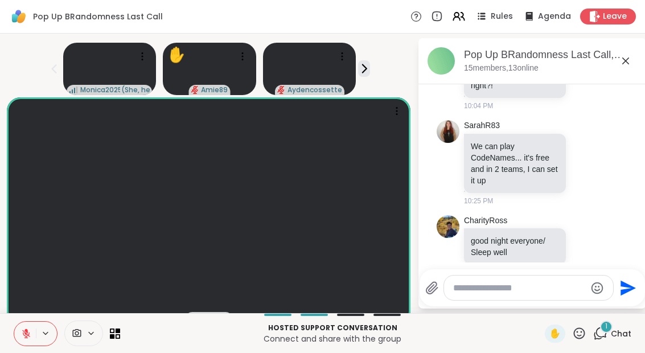
scroll to position [1450, 0]
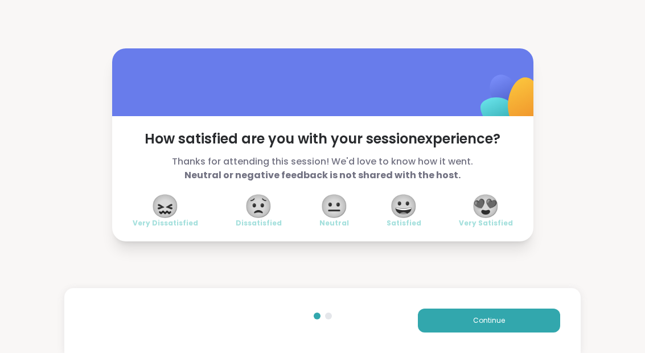
click at [405, 200] on span "😀" at bounding box center [403, 206] width 28 height 20
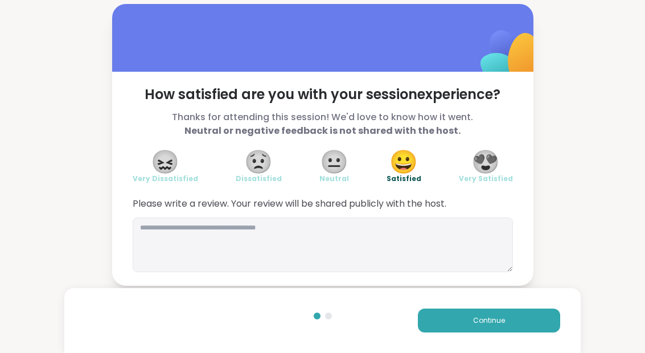
click at [444, 322] on button "Continue" at bounding box center [489, 321] width 142 height 24
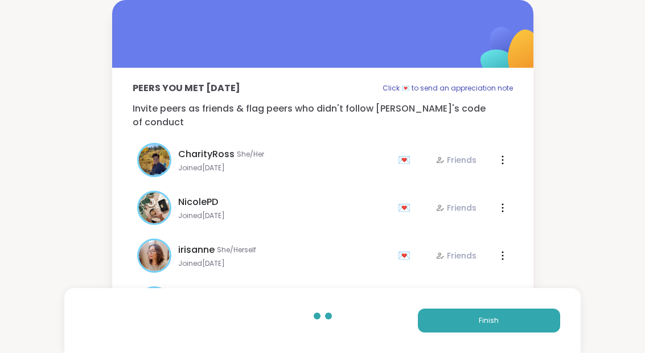
click at [444, 322] on button "Finish" at bounding box center [489, 321] width 142 height 24
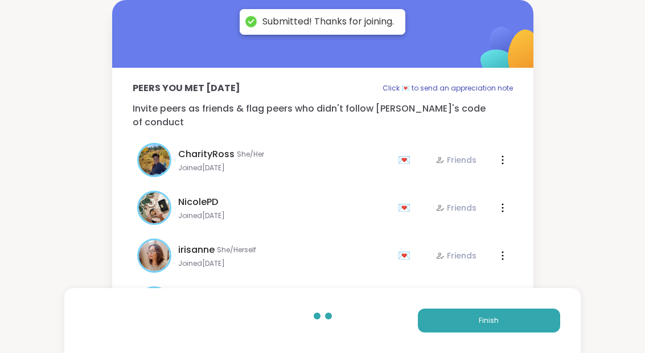
click at [437, 313] on button "Finish" at bounding box center [489, 321] width 142 height 24
